Goal: Communication & Community: Answer question/provide support

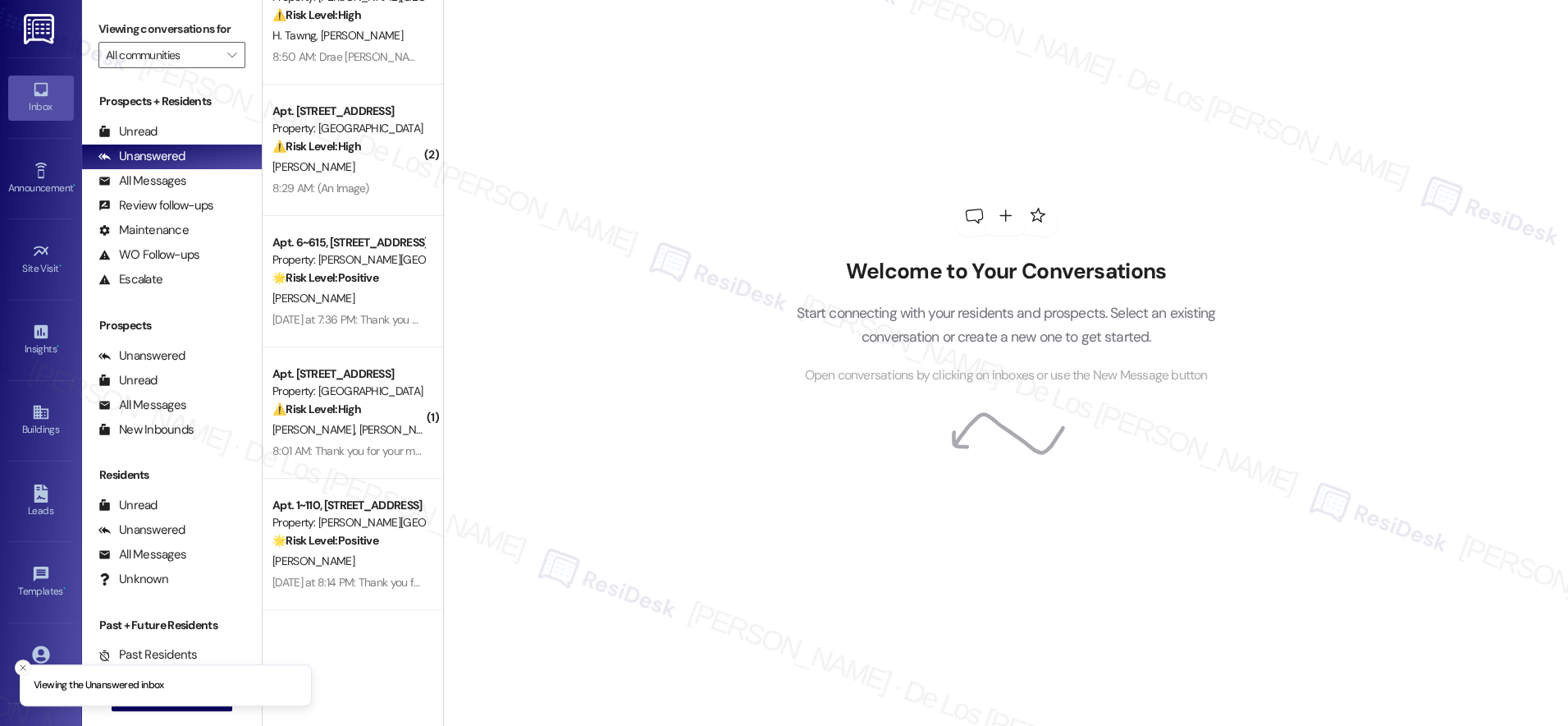
scroll to position [48, 0]
click at [199, 173] on div "All Messages (undefined)" at bounding box center [172, 181] width 180 height 24
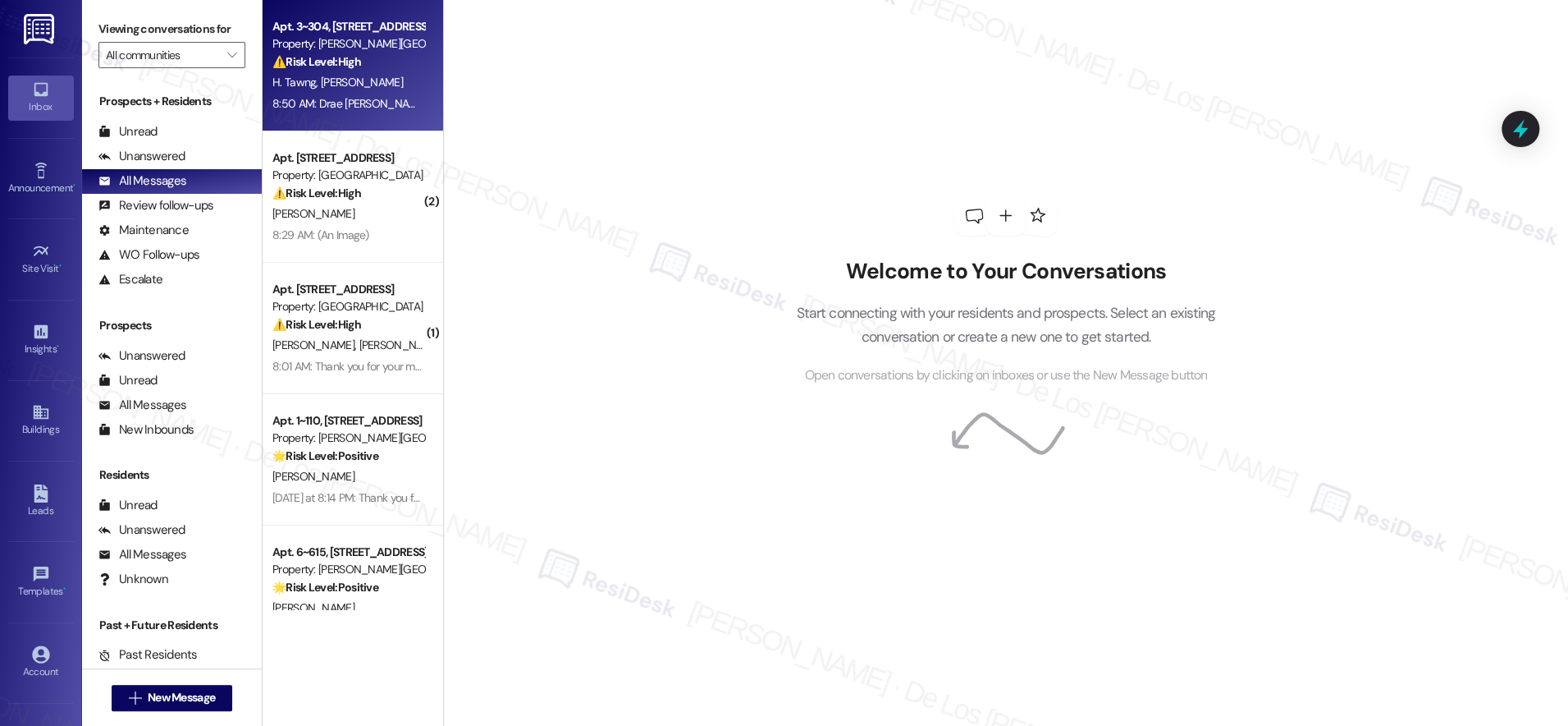
click at [324, 89] on span "[PERSON_NAME]" at bounding box center [362, 81] width 82 height 15
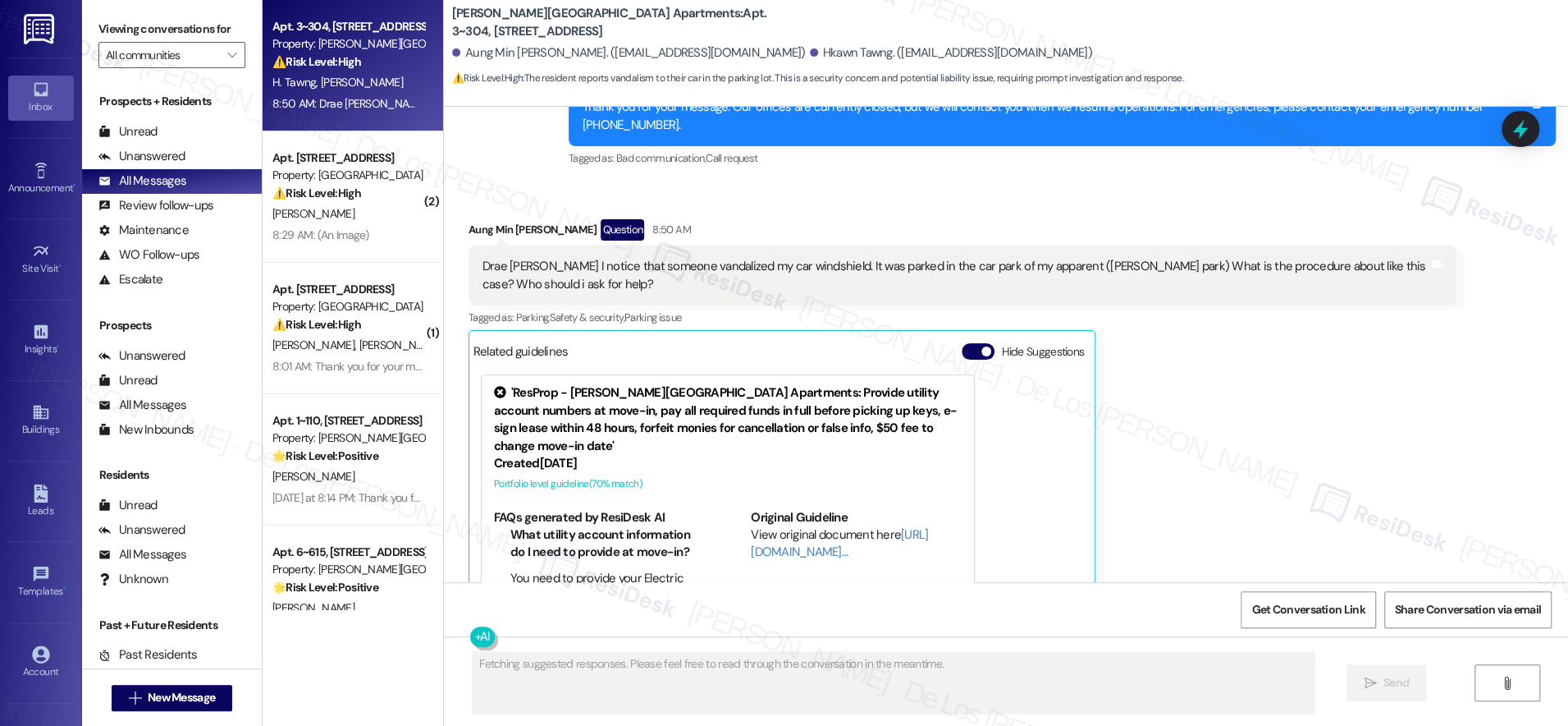
scroll to position [6229, 0]
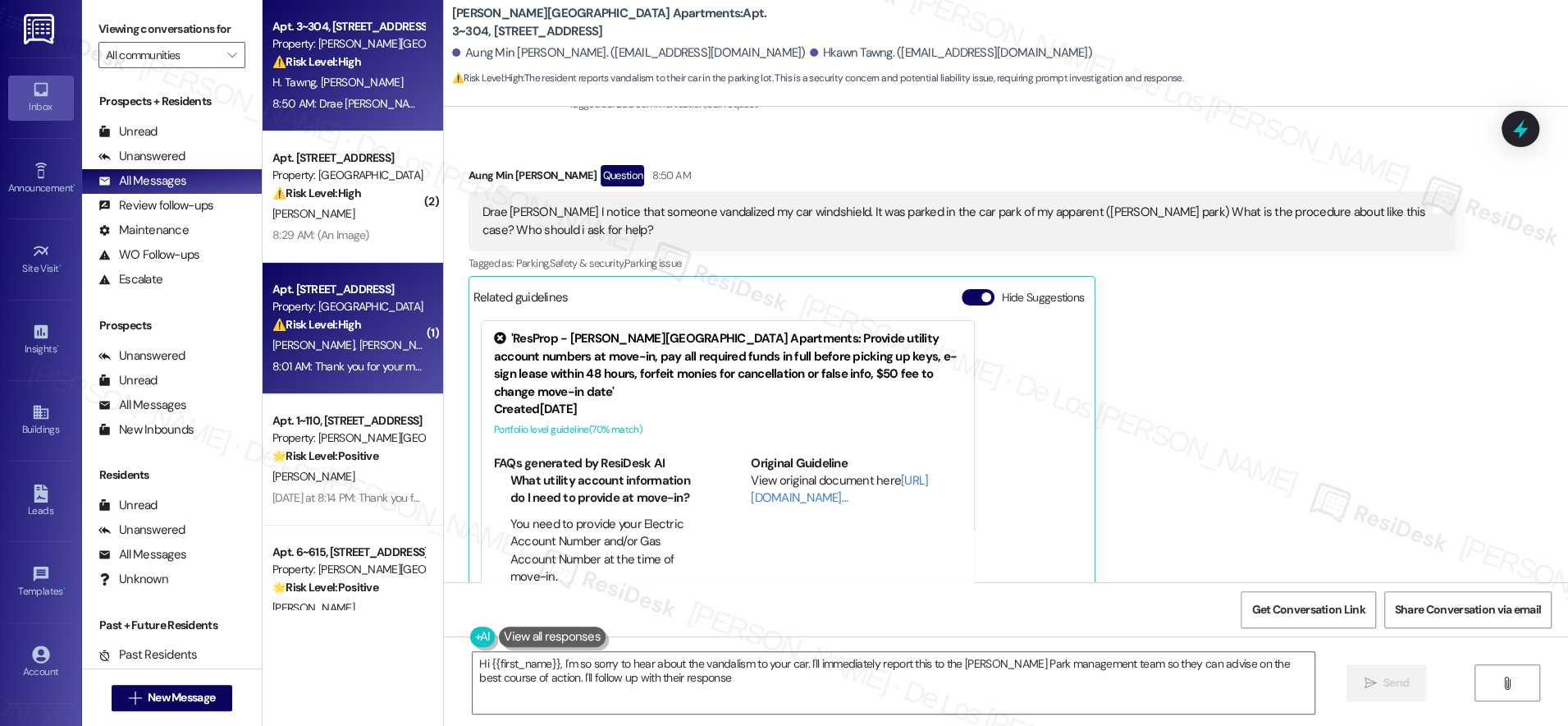
type textarea "Hi {{first_name}}, I'm so sorry to hear about the vandalism to your car. I'll i…"
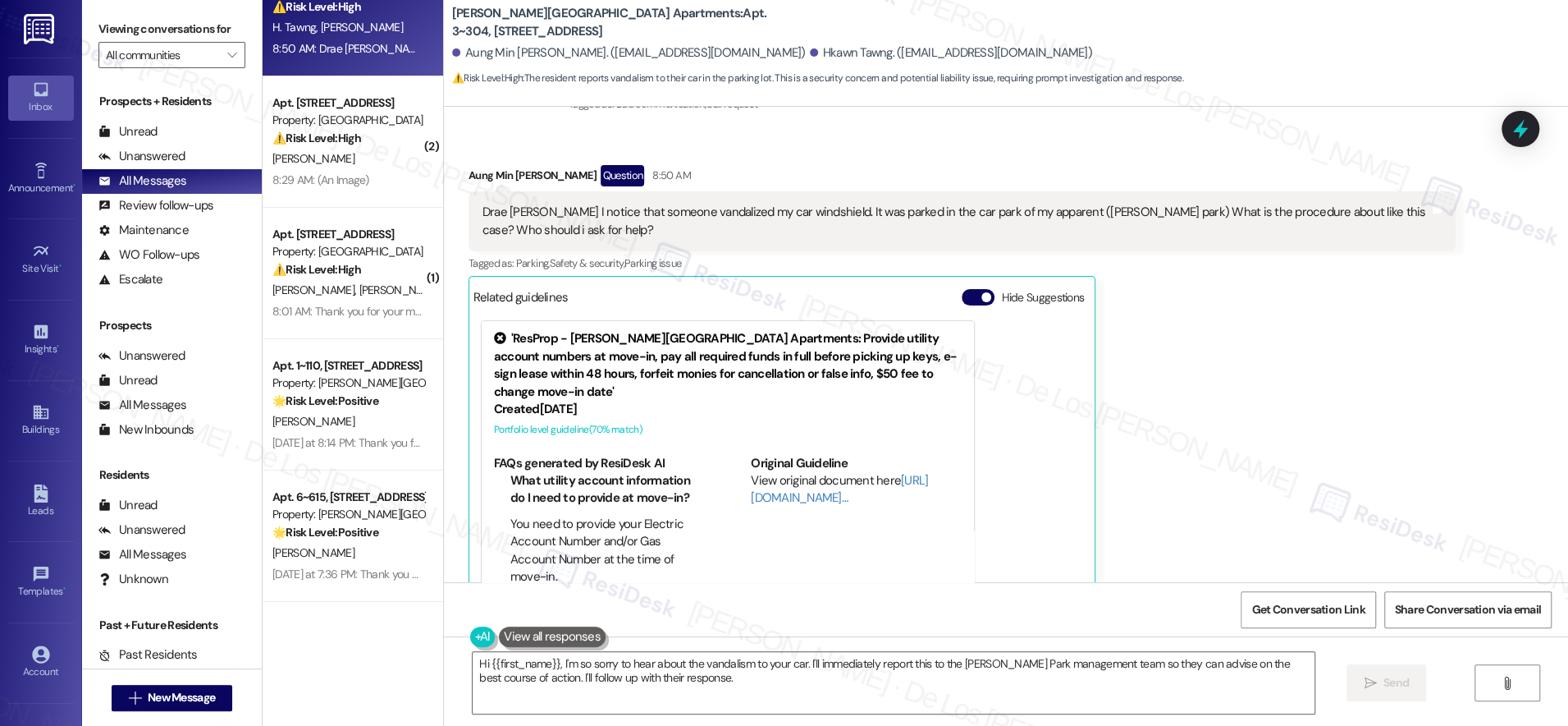
scroll to position [0, 0]
